Goal: Task Accomplishment & Management: Manage account settings

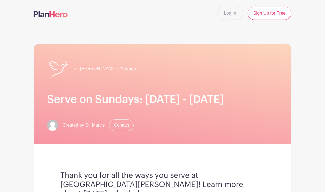
click at [223, 18] on link "Log In" at bounding box center [230, 13] width 26 height 13
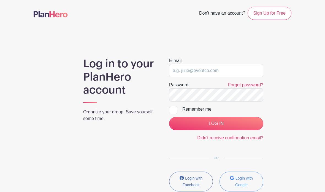
click at [242, 179] on small "Login with Google" at bounding box center [244, 181] width 18 height 11
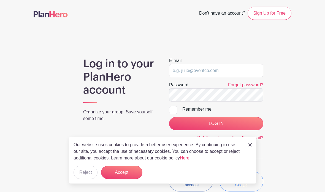
click at [238, 188] on button "Login with Google" at bounding box center [241, 181] width 44 height 20
click at [249, 147] on link at bounding box center [249, 144] width 3 height 7
click at [248, 147] on link at bounding box center [249, 144] width 3 height 7
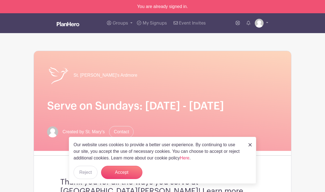
click at [84, 179] on button "Reject" at bounding box center [85, 171] width 24 height 13
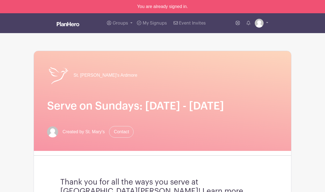
click at [157, 22] on span "My Signups" at bounding box center [155, 23] width 24 height 4
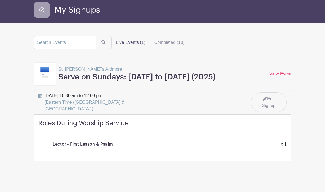
scroll to position [26, 0]
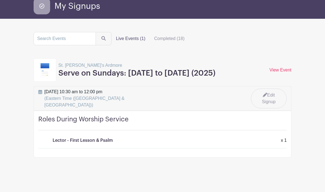
click at [282, 72] on link "View Event" at bounding box center [280, 69] width 22 height 5
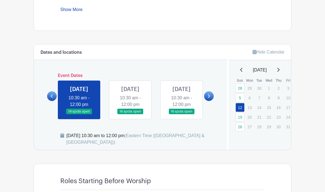
scroll to position [244, 0]
click at [208, 101] on link at bounding box center [209, 96] width 10 height 10
click at [208, 98] on icon at bounding box center [209, 96] width 2 height 4
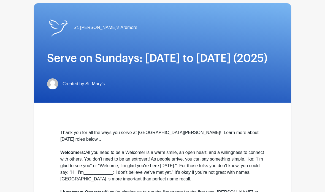
scroll to position [0, 0]
